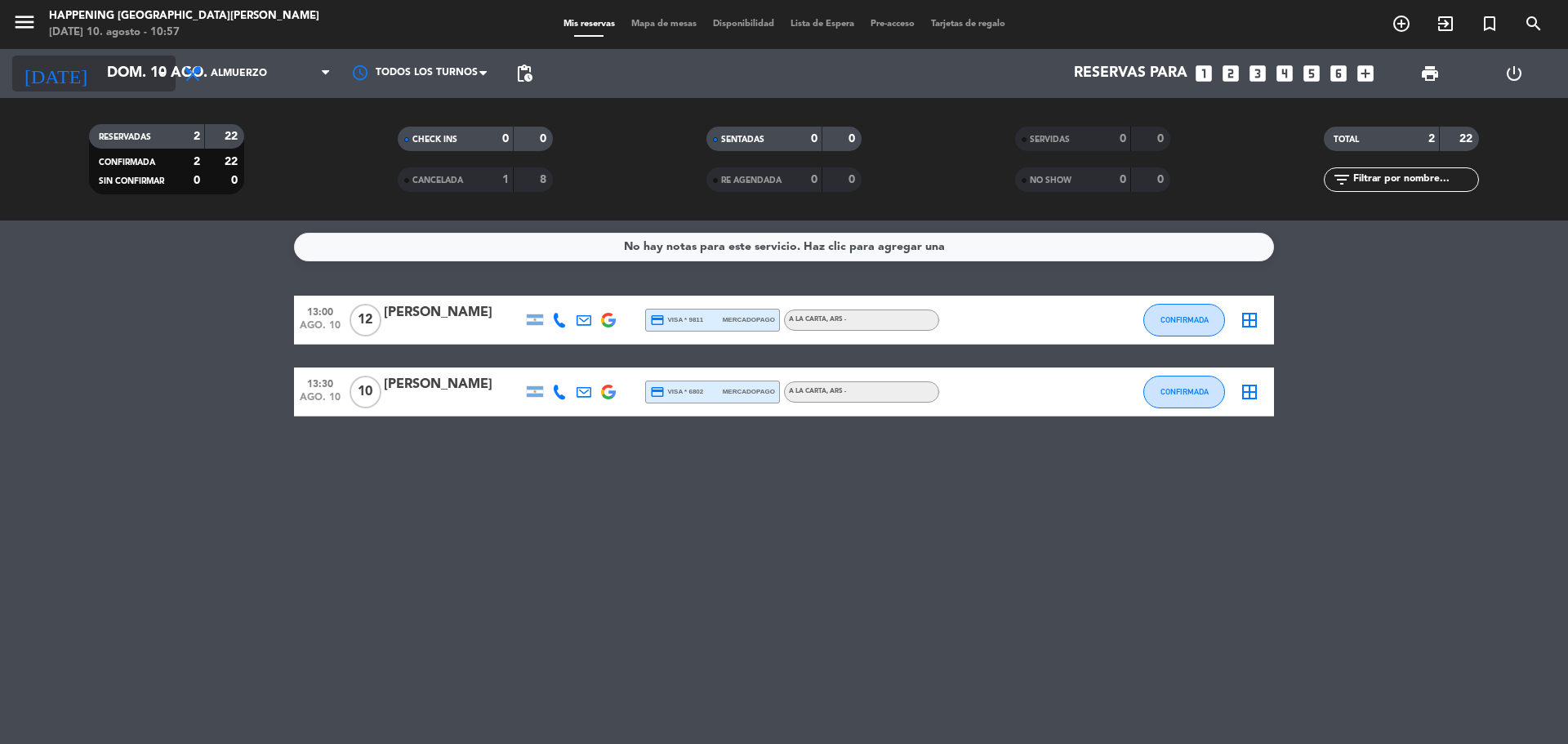
click at [134, 73] on input "dom. 10 ago." at bounding box center [194, 73] width 189 height 32
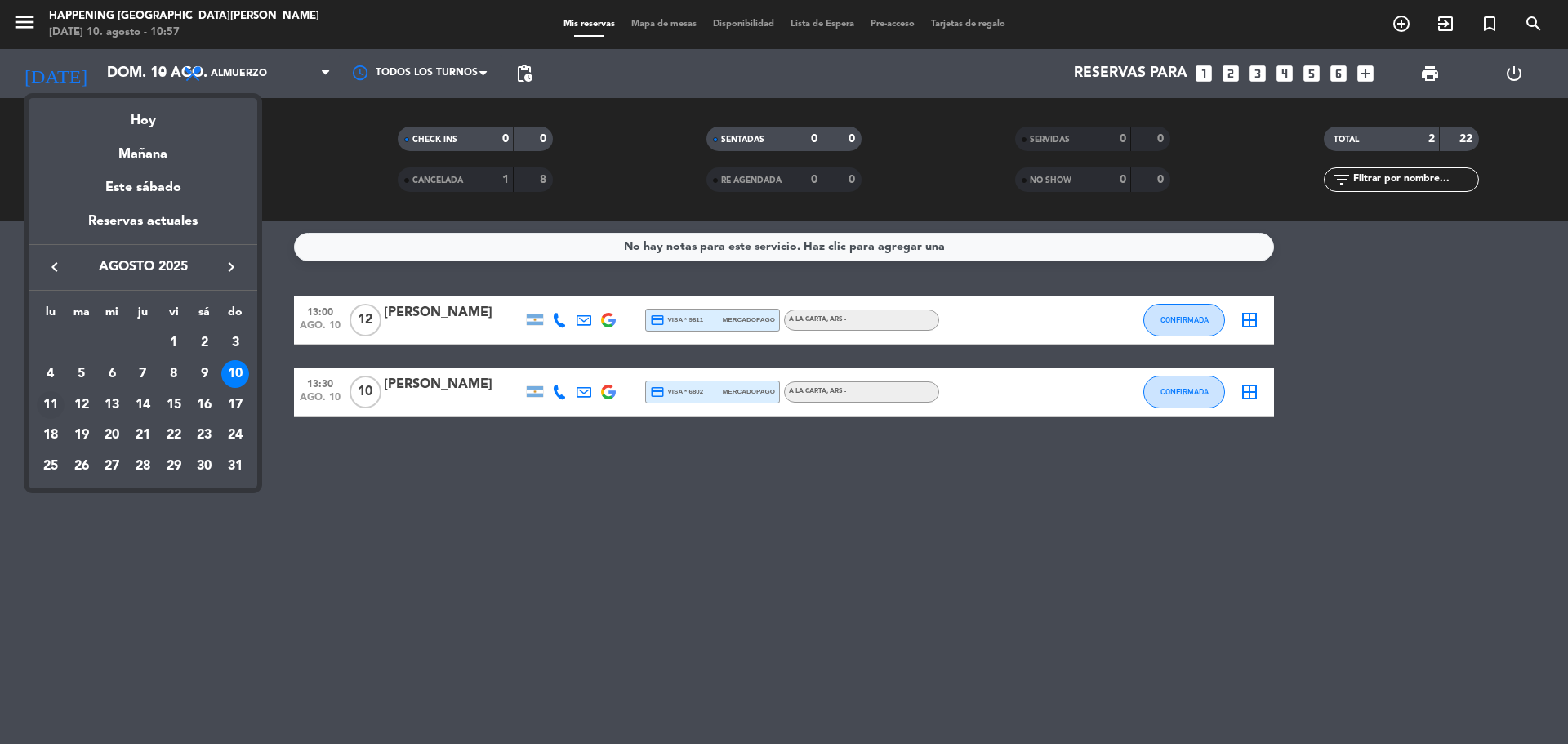
click at [50, 408] on div "11" at bounding box center [50, 404] width 28 height 28
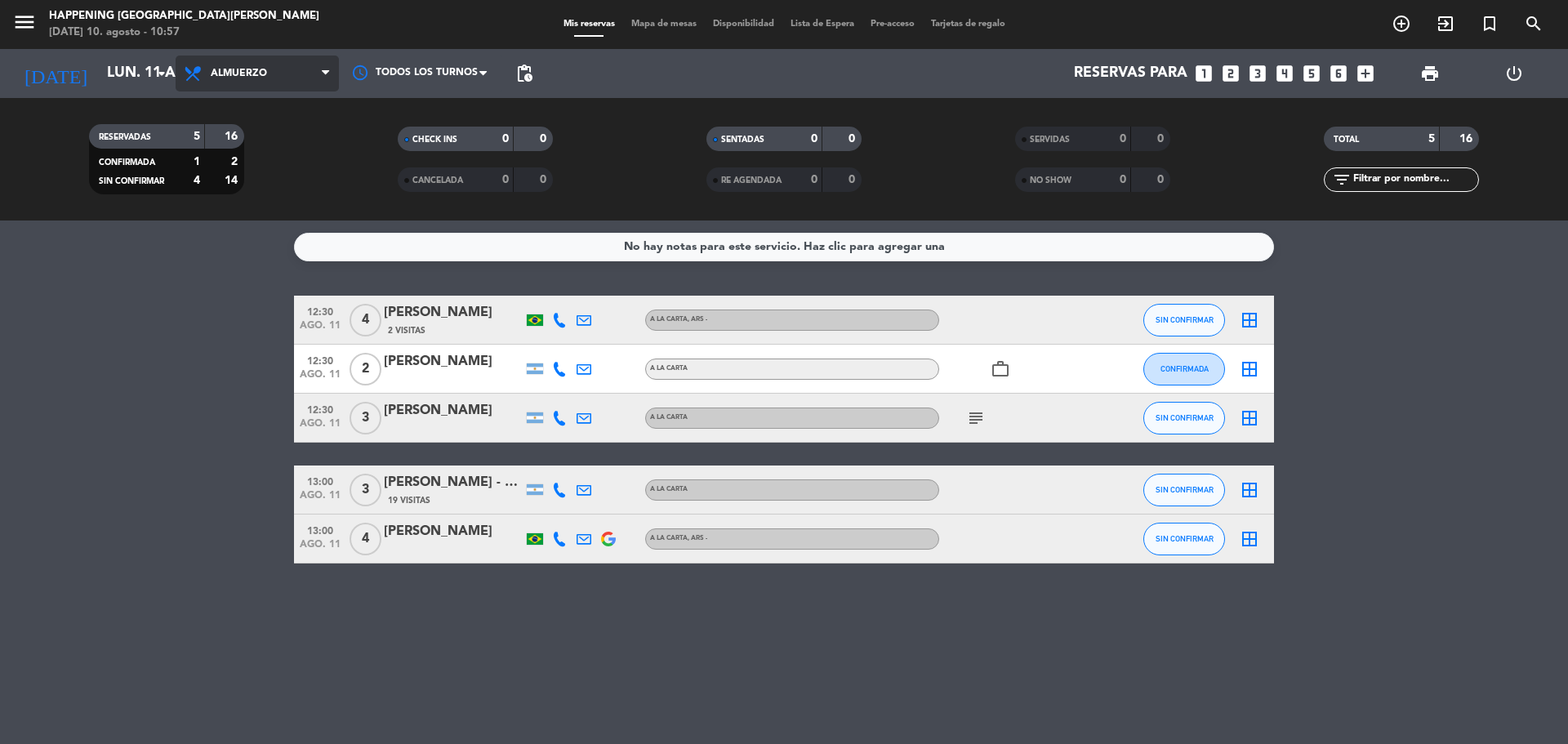
click at [254, 82] on span "Almuerzo" at bounding box center [257, 74] width 163 height 36
click at [242, 168] on div "menu Happening [GEOGRAPHIC_DATA][PERSON_NAME][DATE] 10. agosto - 10:57 Mis rese…" at bounding box center [784, 110] width 1568 height 221
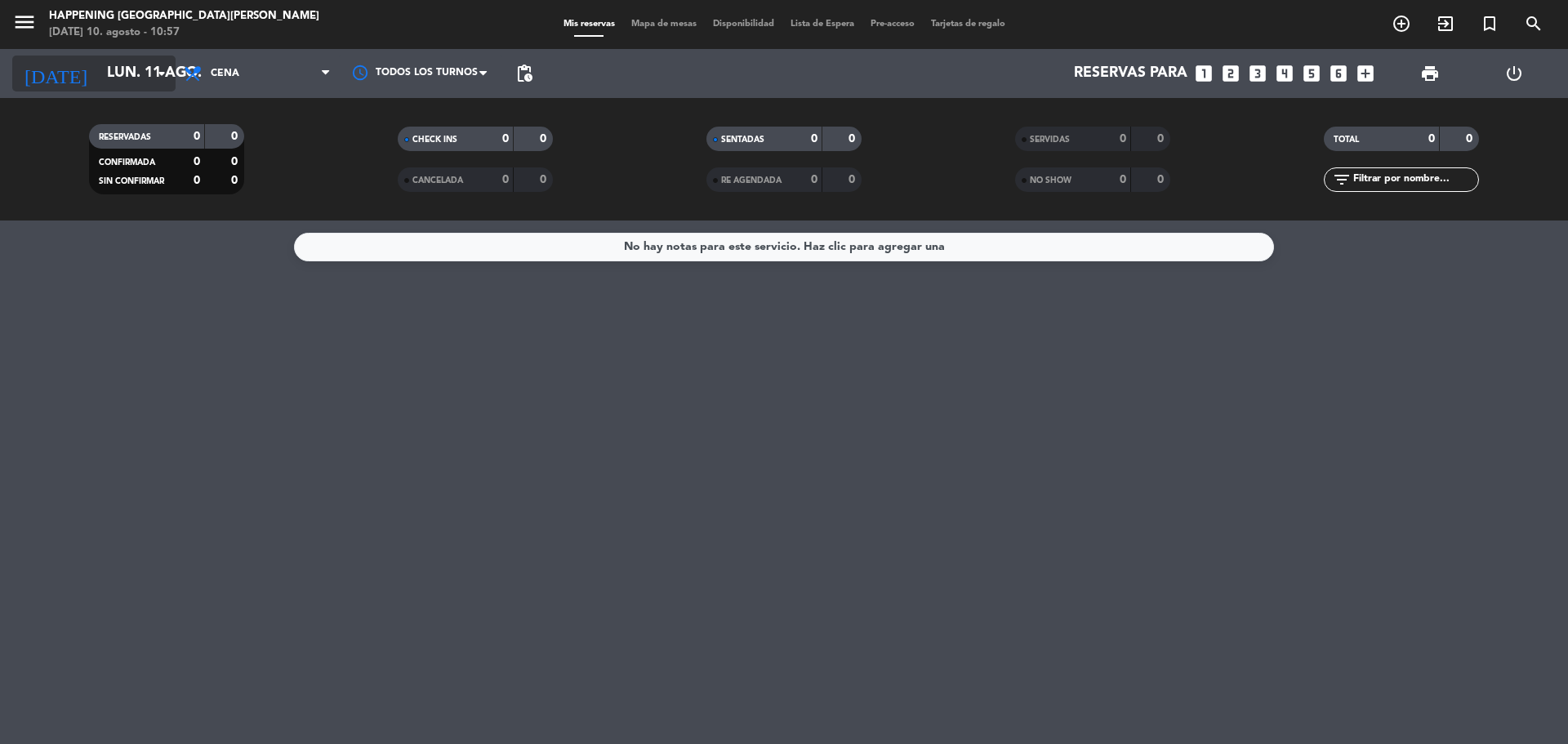
click at [131, 79] on input "lun. 11 ago." at bounding box center [194, 73] width 189 height 32
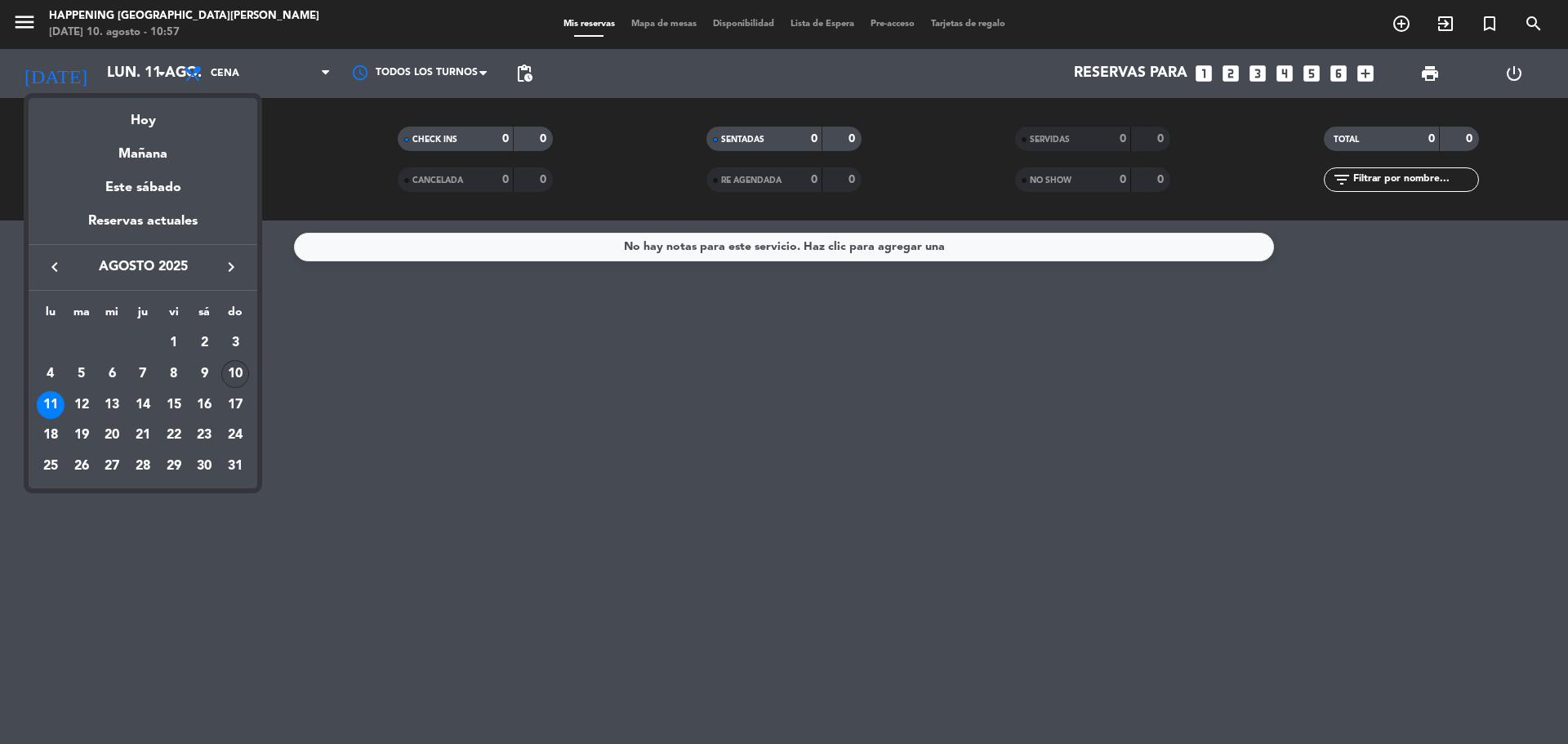
click at [232, 373] on div "10" at bounding box center [235, 374] width 28 height 28
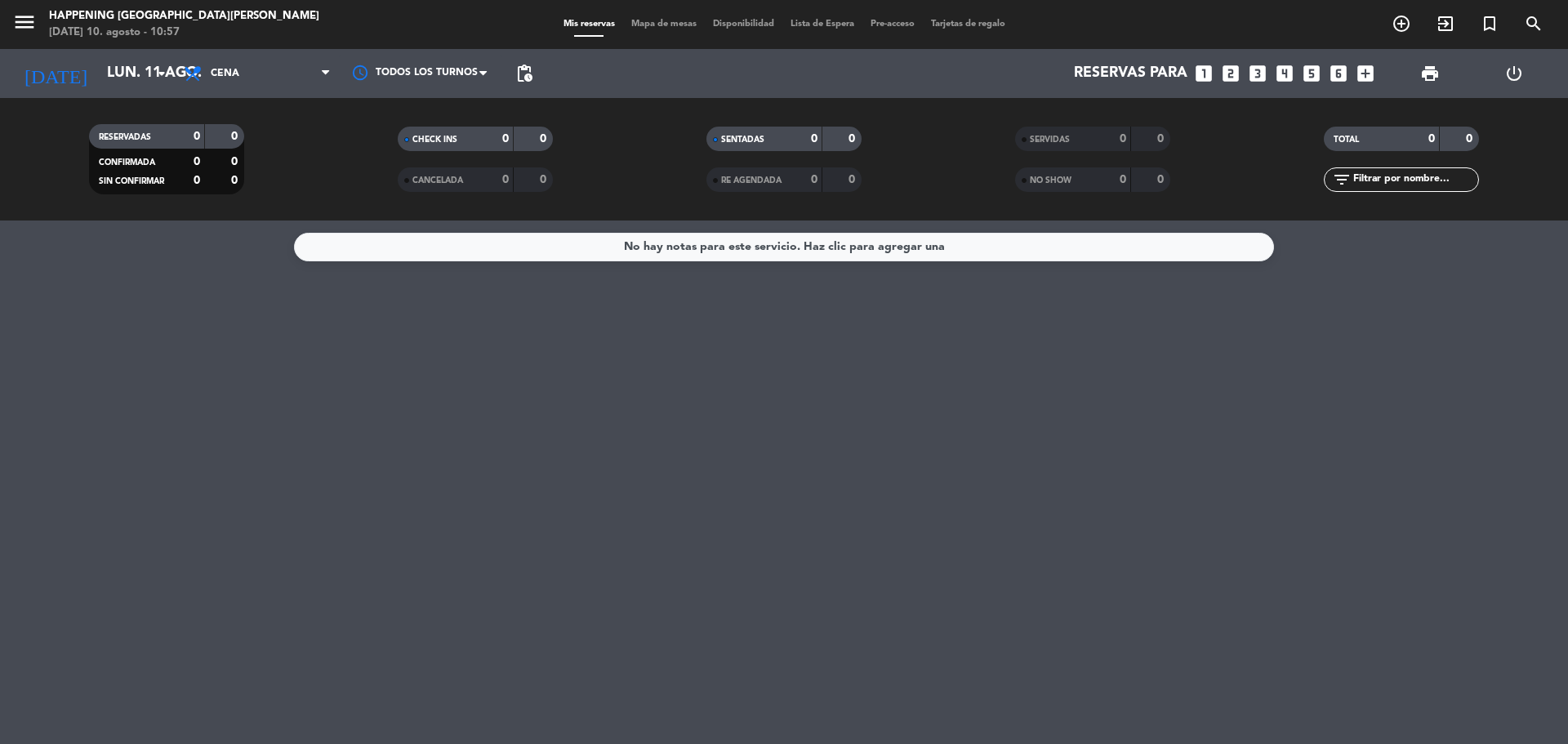
type input "dom. 10 ago."
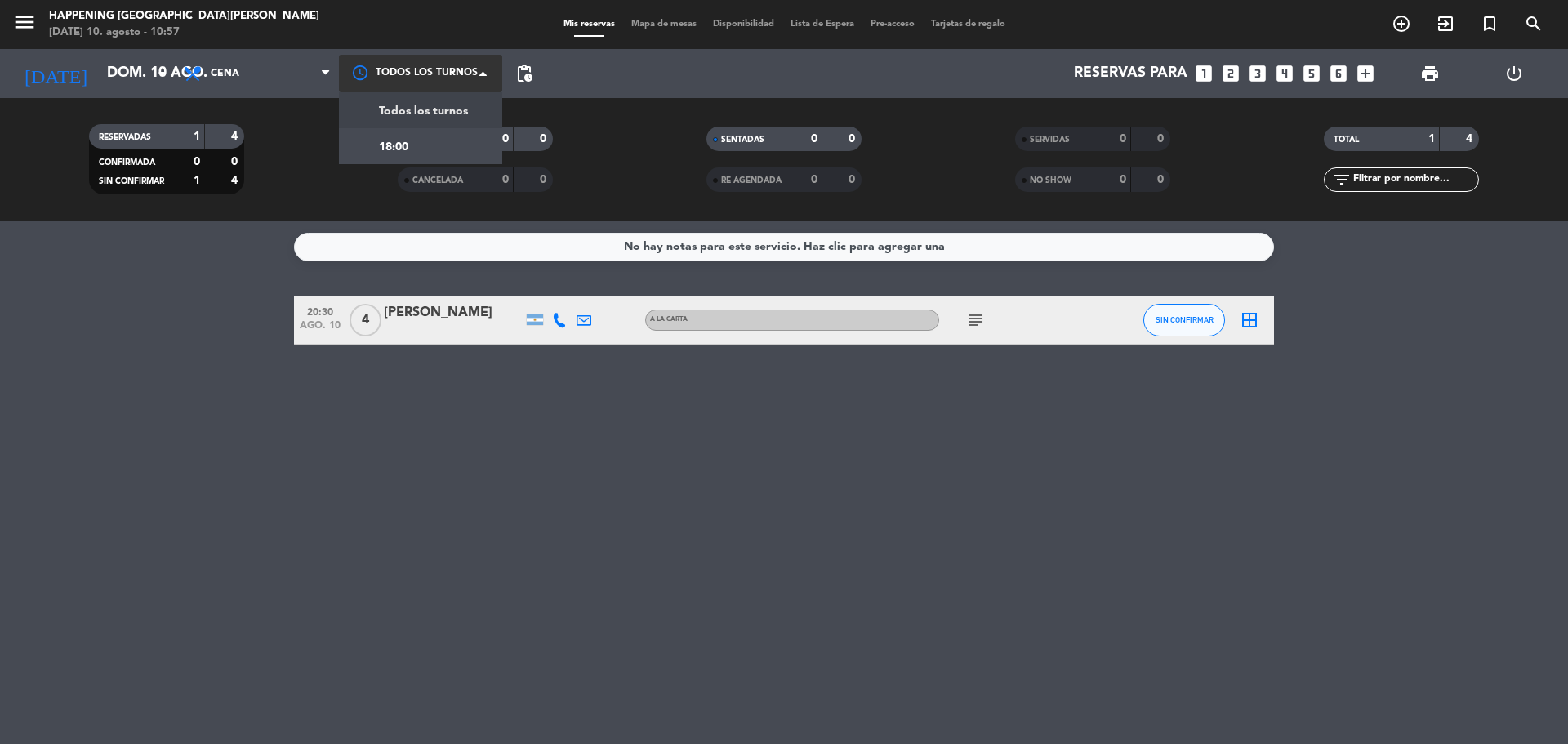
click at [402, 64] on div at bounding box center [420, 73] width 163 height 37
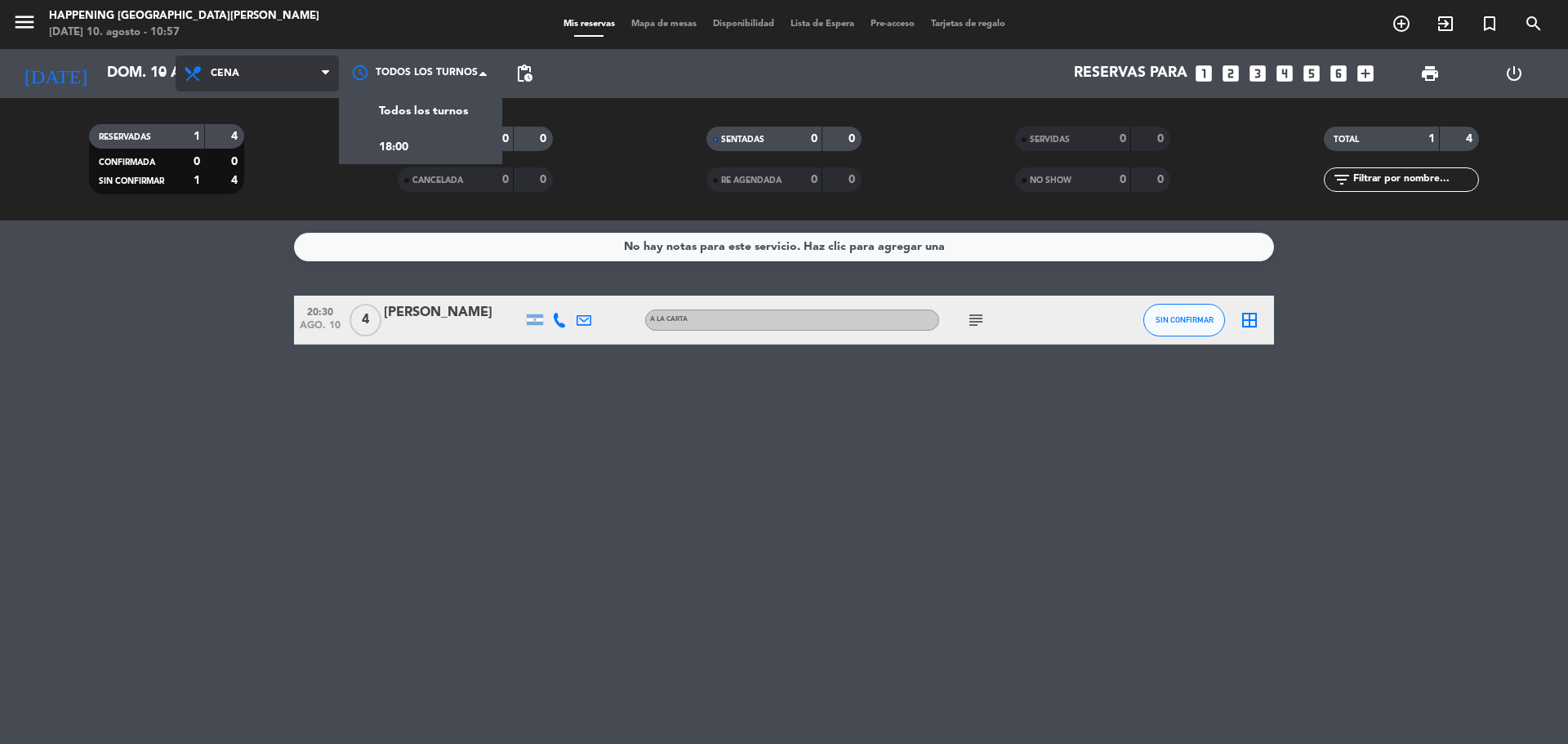
click at [283, 75] on span "Cena" at bounding box center [257, 74] width 163 height 36
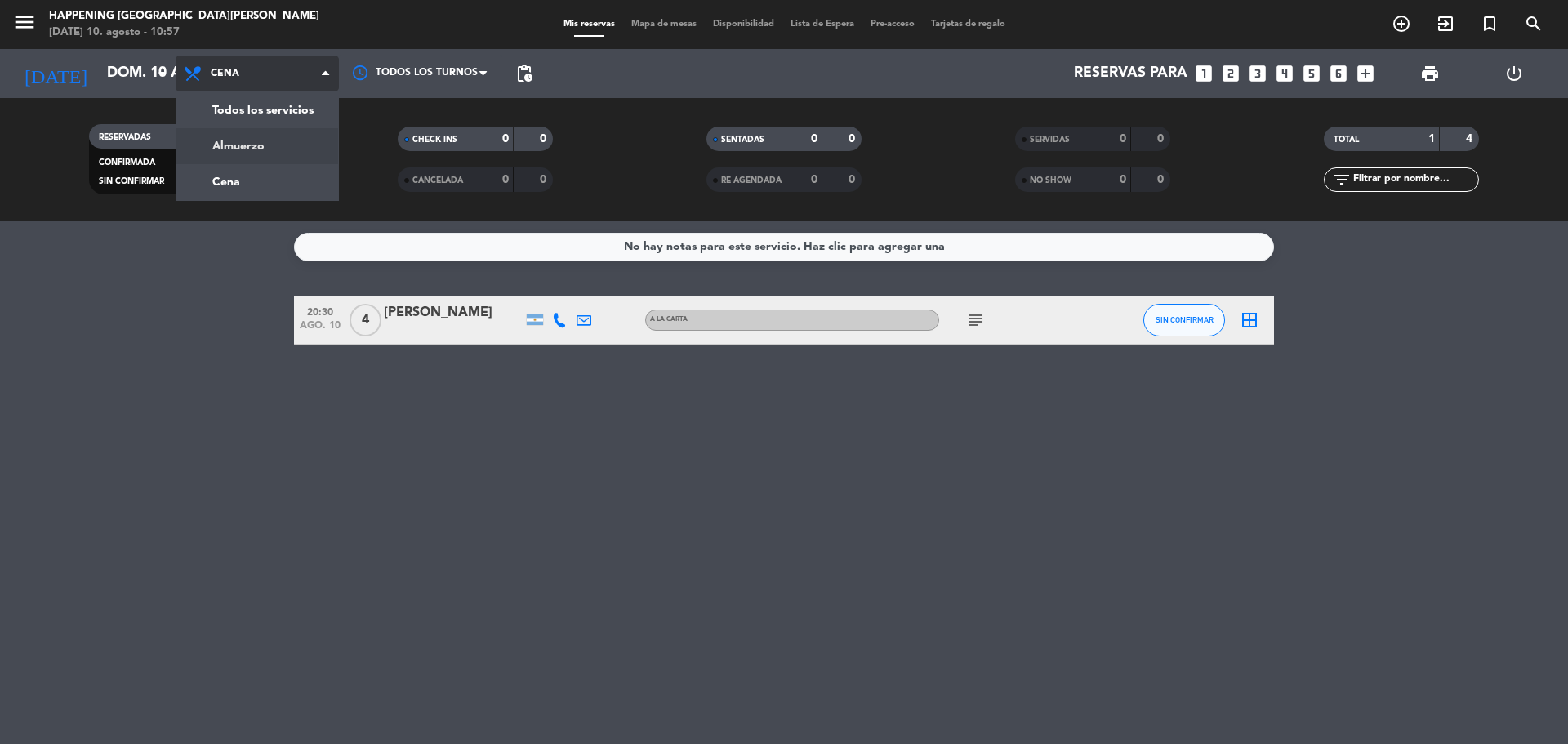
click at [267, 136] on div "menu Happening [GEOGRAPHIC_DATA][PERSON_NAME][DATE] 10. agosto - 10:57 Mis rese…" at bounding box center [784, 110] width 1568 height 221
